Goal: Information Seeking & Learning: Learn about a topic

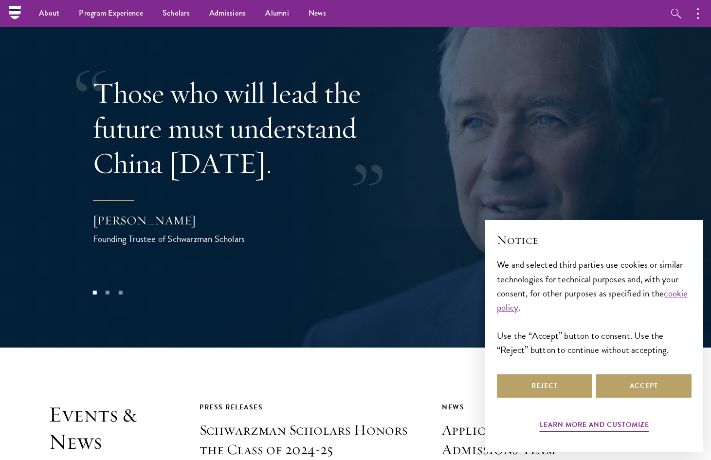
scroll to position [1946, 0]
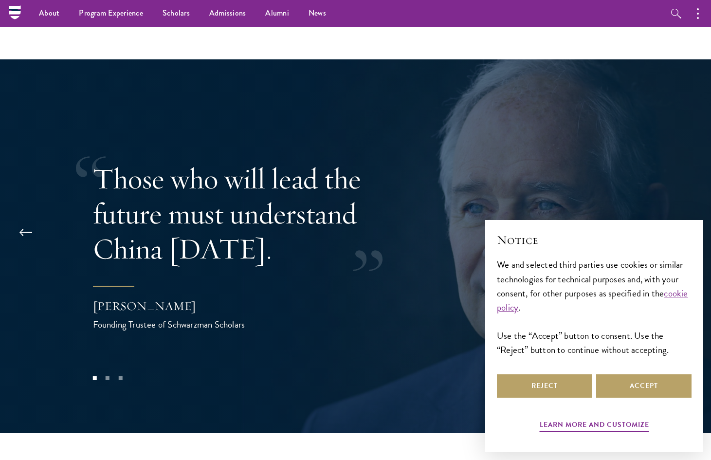
click at [682, 219] on button at bounding box center [685, 232] width 32 height 27
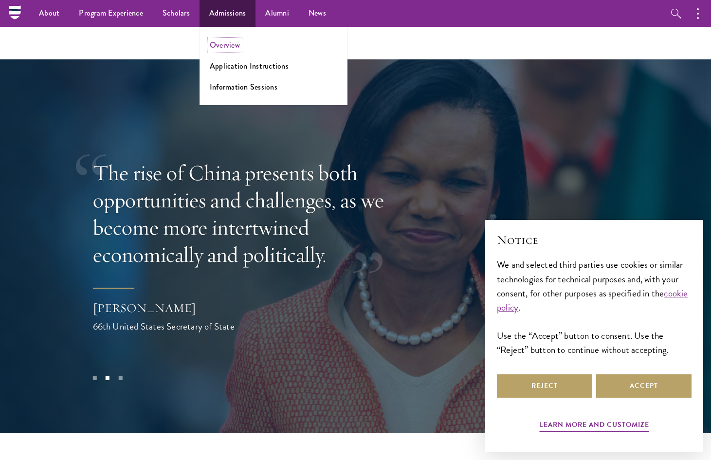
click at [226, 50] on link "Overview" at bounding box center [225, 44] width 30 height 11
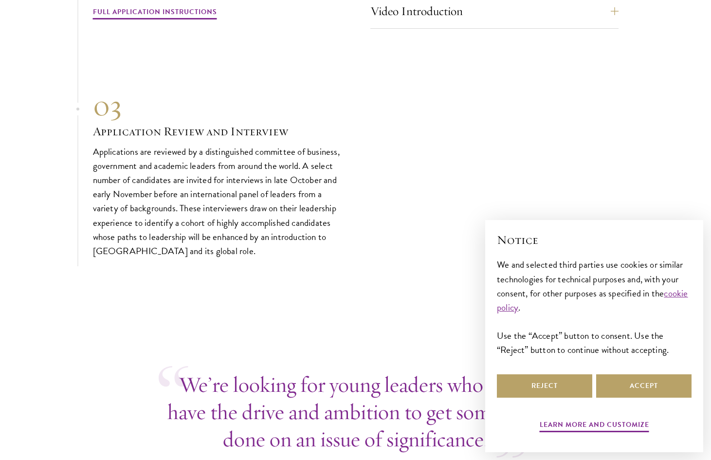
scroll to position [3307, 0]
